Goal: Task Accomplishment & Management: Manage account settings

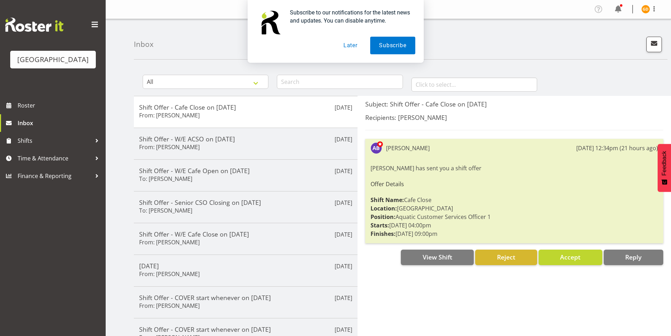
click at [350, 48] on button "Later" at bounding box center [351, 46] width 32 height 18
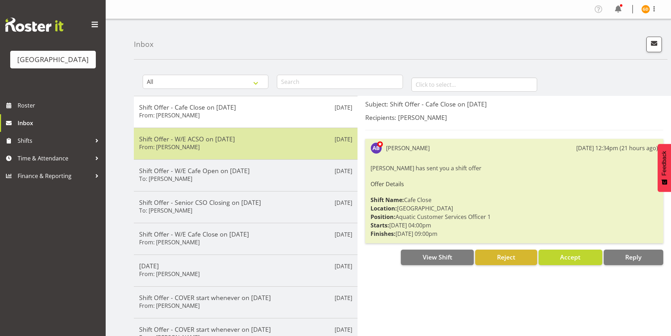
click at [171, 139] on h5 "Shift Offer - W/E ACSO on [DATE]" at bounding box center [245, 139] width 213 height 8
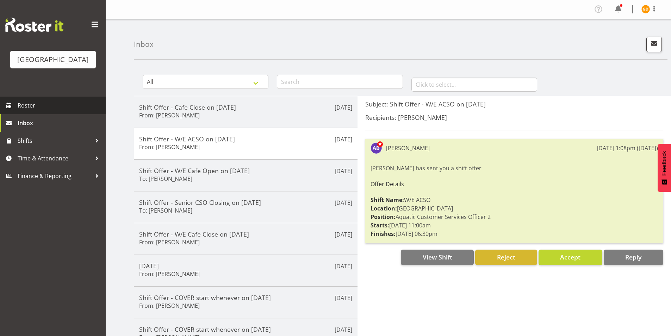
click at [71, 104] on span "Roster" at bounding box center [60, 105] width 85 height 11
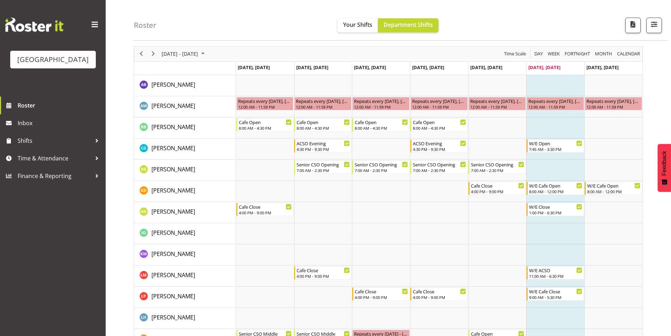
scroll to position [35, 0]
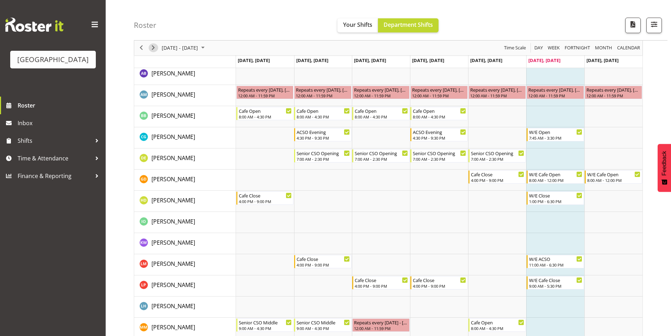
click at [149, 47] on span "Next" at bounding box center [153, 48] width 8 height 9
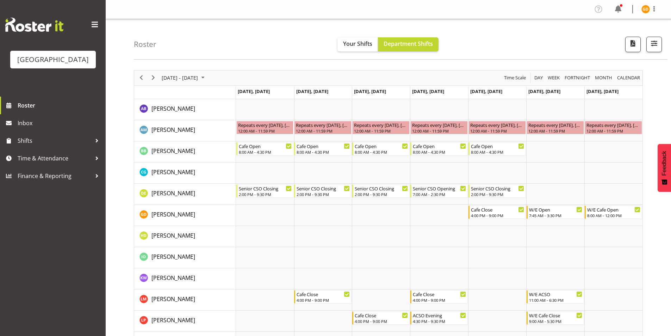
scroll to position [35, 0]
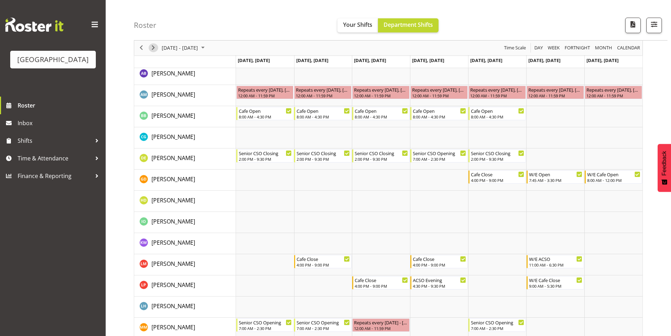
click at [151, 45] on span "Next" at bounding box center [153, 48] width 8 height 9
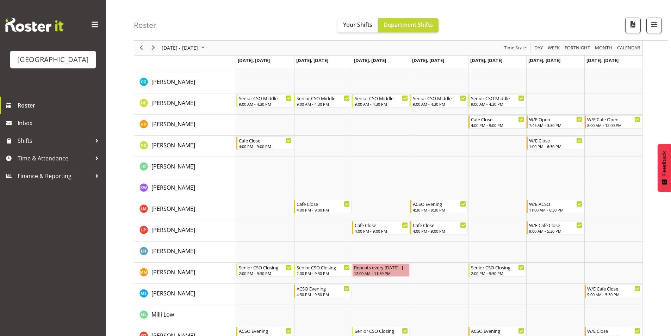
scroll to position [106, 0]
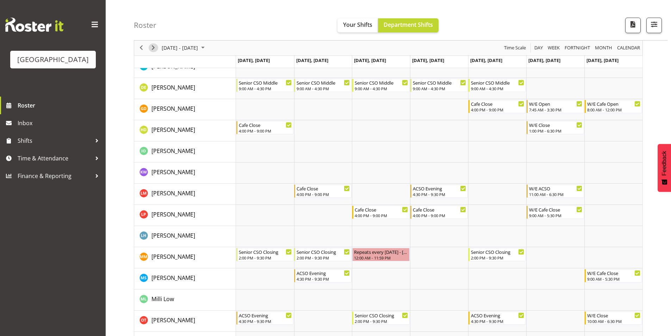
click at [148, 50] on div "next period" at bounding box center [153, 47] width 12 height 15
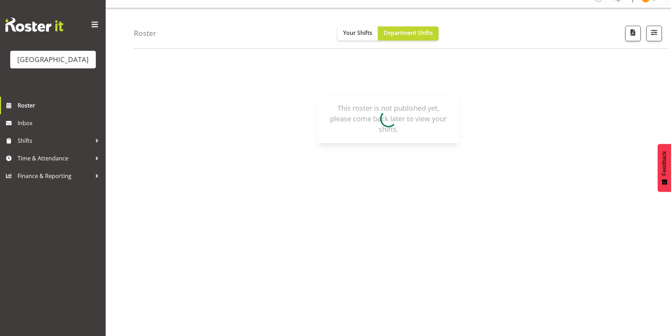
scroll to position [11, 0]
click at [11, 106] on span at bounding box center [9, 105] width 11 height 11
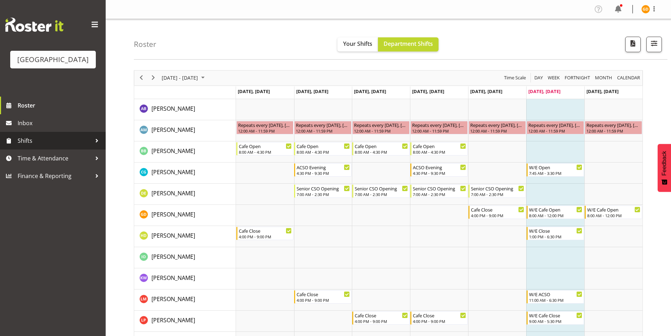
click at [49, 141] on span "Shifts" at bounding box center [55, 140] width 74 height 11
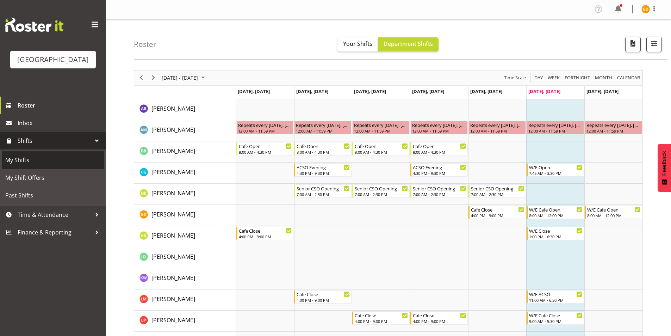
click at [50, 157] on span "My Shifts" at bounding box center [52, 160] width 95 height 11
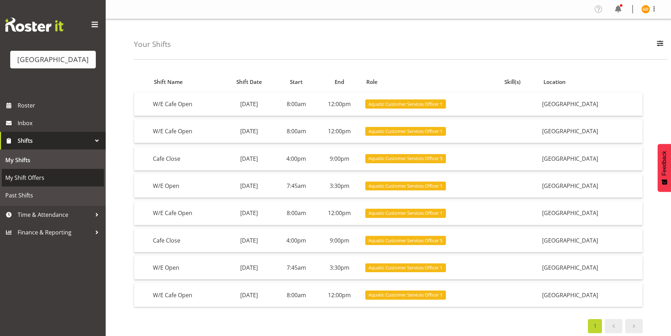
click at [29, 178] on span "My Shift Offers" at bounding box center [52, 177] width 95 height 11
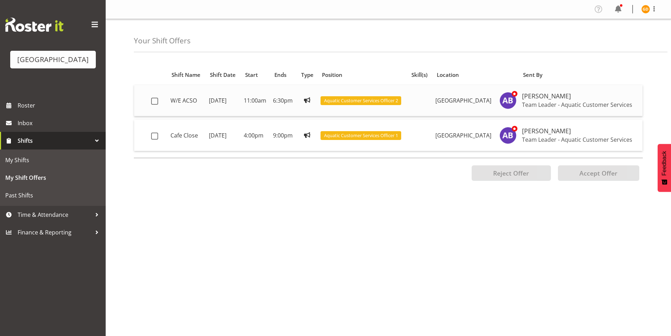
click at [169, 101] on td "W/E ACSO" at bounding box center [187, 100] width 38 height 31
click at [156, 98] on span at bounding box center [154, 101] width 7 height 7
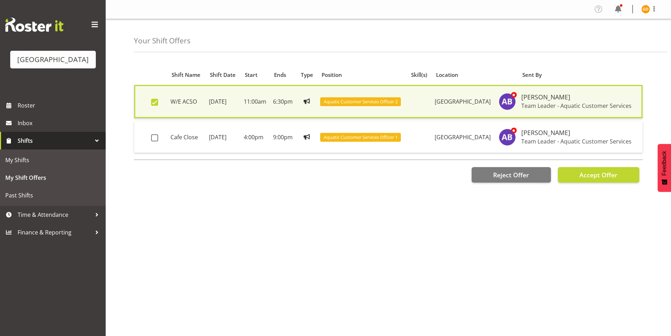
drag, startPoint x: 385, startPoint y: 204, endPoint x: 360, endPoint y: 186, distance: 30.5
click at [383, 204] on div "Position Shift Name Shift Date Start Ends Type Position Skill(s) Location Sent …" at bounding box center [402, 198] width 537 height 282
click at [152, 99] on span at bounding box center [154, 102] width 7 height 7
checkbox input "false"
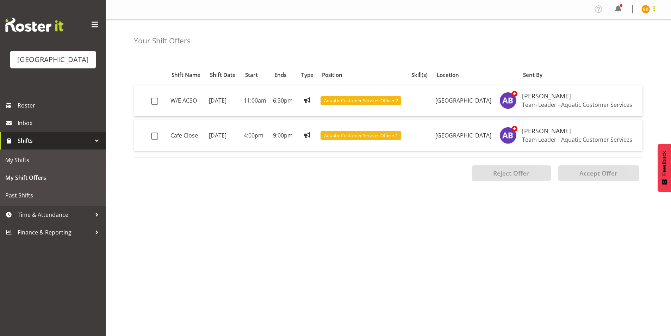
click at [653, 8] on span at bounding box center [654, 9] width 8 height 8
click at [628, 40] on link "Log Out" at bounding box center [625, 37] width 68 height 13
